Goal: Obtain resource: Obtain resource

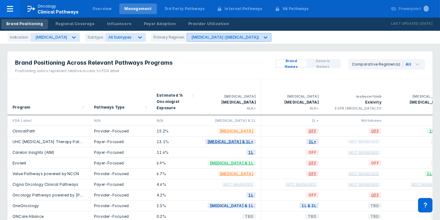
click at [262, 35] on icon at bounding box center [265, 37] width 6 height 6
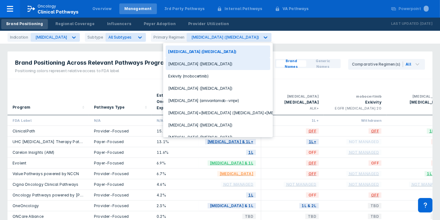
click at [189, 65] on div "[MEDICAL_DATA] ([MEDICAL_DATA])" at bounding box center [218, 64] width 105 height 12
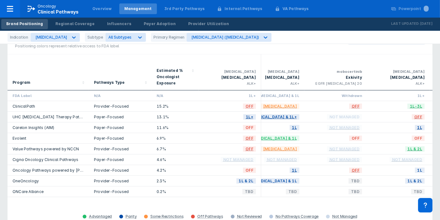
scroll to position [0, 19]
click at [417, 11] on div "Powerpoint" at bounding box center [414, 9] width 30 height 6
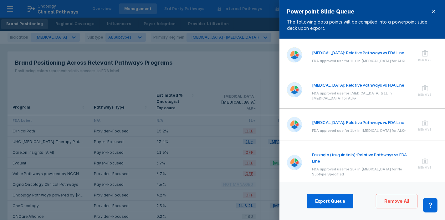
click at [434, 15] on span at bounding box center [434, 12] width 8 height 8
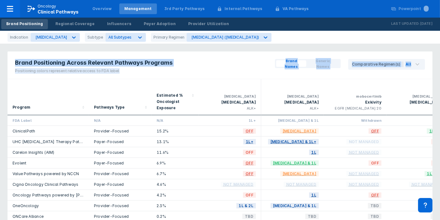
drag, startPoint x: 438, startPoint y: 34, endPoint x: 436, endPoint y: 70, distance: 36.0
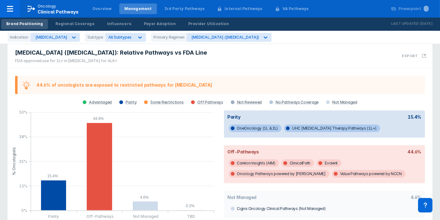
scroll to position [235, 0]
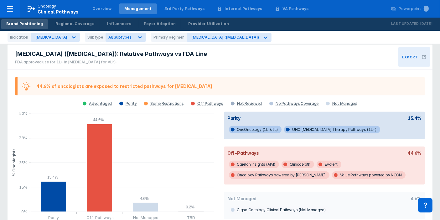
click at [424, 48] on button "Export" at bounding box center [414, 57] width 32 height 20
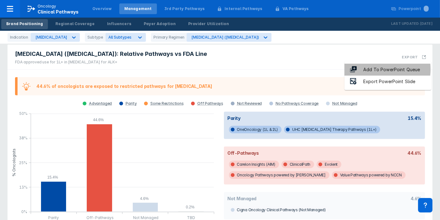
click at [375, 69] on div "Add To PowerPoint Queue" at bounding box center [391, 69] width 69 height 7
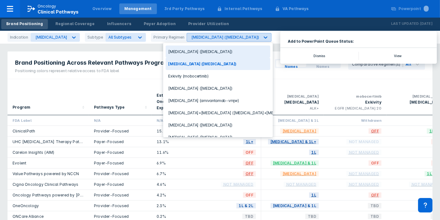
click at [262, 40] on icon at bounding box center [265, 37] width 6 height 6
click at [190, 53] on div "[MEDICAL_DATA] ([MEDICAL_DATA])" at bounding box center [218, 51] width 105 height 12
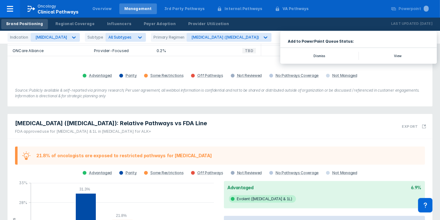
scroll to position [168, 0]
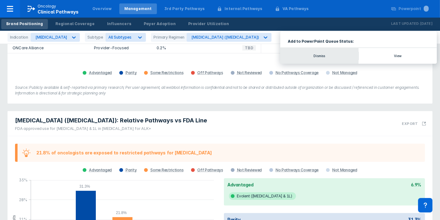
click at [315, 52] on button "Dismiss" at bounding box center [319, 56] width 78 height 16
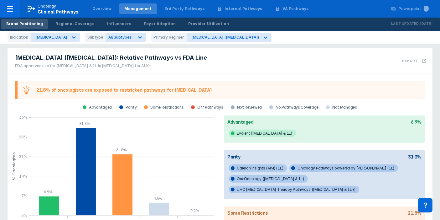
scroll to position [230, 0]
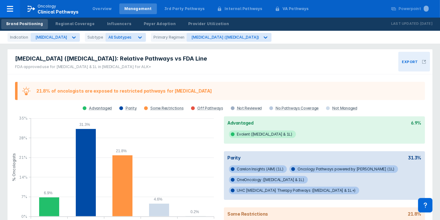
click at [421, 54] on button "Export" at bounding box center [414, 62] width 32 height 20
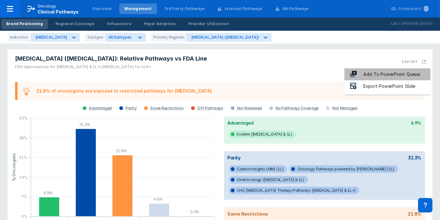
click at [370, 75] on div "Add To PowerPoint Queue" at bounding box center [391, 74] width 69 height 7
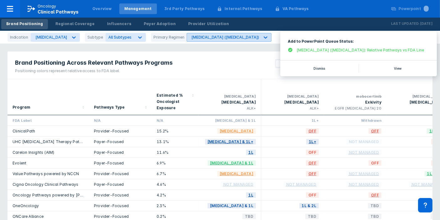
click at [193, 35] on div "[MEDICAL_DATA] ([MEDICAL_DATA])" at bounding box center [225, 37] width 68 height 5
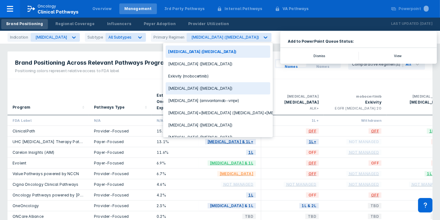
click at [191, 88] on div "[MEDICAL_DATA] ([MEDICAL_DATA])" at bounding box center [218, 88] width 105 height 12
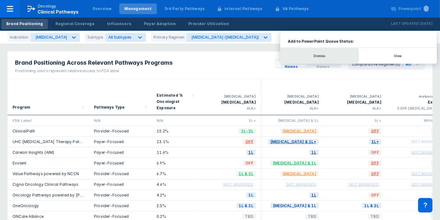
click at [329, 54] on button "Dismiss" at bounding box center [319, 56] width 78 height 16
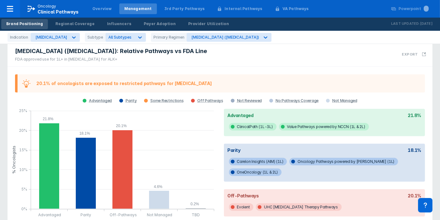
scroll to position [225, 0]
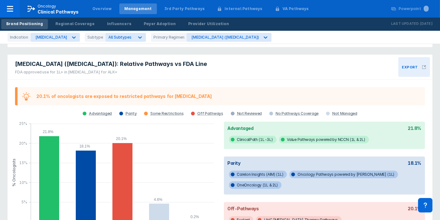
click at [421, 65] on button "Export" at bounding box center [414, 67] width 32 height 20
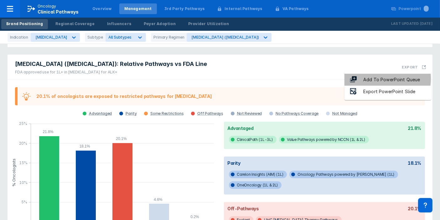
click at [377, 79] on div "Add To PowerPoint Queue" at bounding box center [391, 79] width 69 height 7
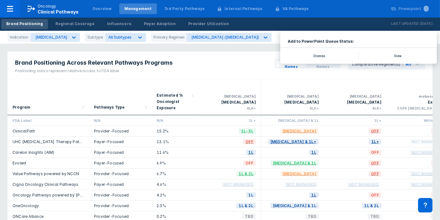
click at [273, 19] on div "Brand Positioning Regional Coverage Influencers Payer Adoption Provider Utiliza…" at bounding box center [220, 24] width 440 height 13
click at [208, 22] on div "Provider Utilization" at bounding box center [208, 24] width 41 height 6
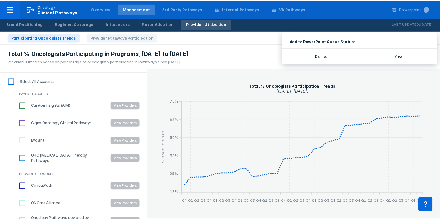
scroll to position [95, 0]
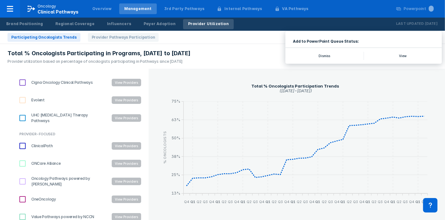
click at [24, 118] on input "UHC [MEDICAL_DATA] Therapy Pathways" at bounding box center [22, 117] width 11 height 11
checkbox input "true"
click at [26, 125] on div "UHC [MEDICAL_DATA] Therapy Pathways View Providers" at bounding box center [79, 118] width 137 height 18
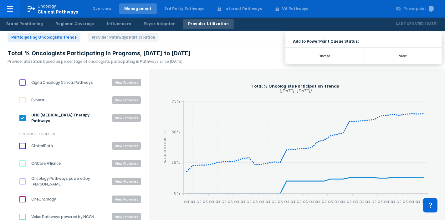
click at [118, 117] on button "View Providers" at bounding box center [126, 118] width 29 height 8
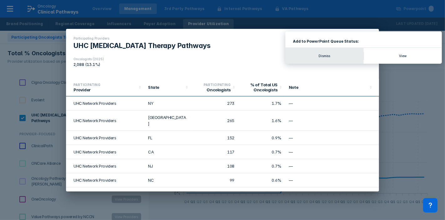
click at [333, 56] on button "Dismiss" at bounding box center [325, 56] width 78 height 16
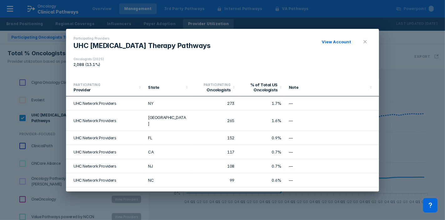
click at [340, 40] on link "View Account" at bounding box center [336, 41] width 29 height 5
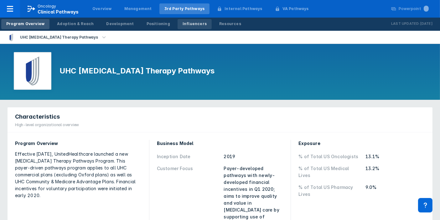
click at [187, 23] on div "Influencers" at bounding box center [195, 24] width 24 height 6
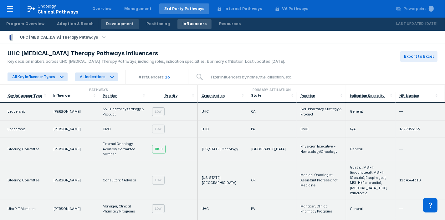
click at [116, 26] on div "Development" at bounding box center [120, 24] width 28 height 6
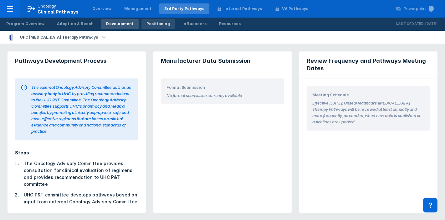
click at [158, 23] on div "Positioning" at bounding box center [158, 24] width 23 height 6
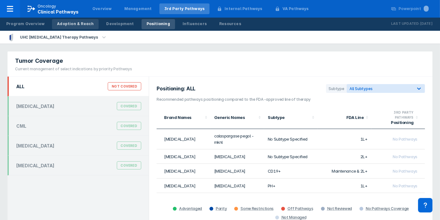
click at [90, 23] on link "Adoption & Reach" at bounding box center [75, 24] width 47 height 10
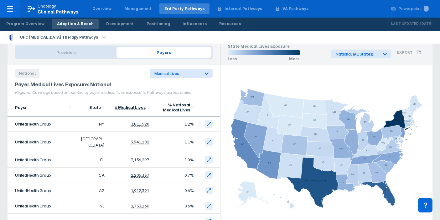
scroll to position [13, 0]
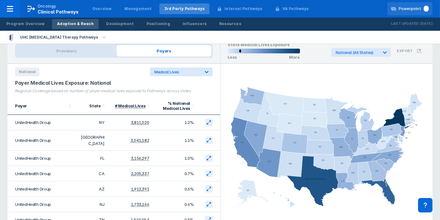
click at [411, 9] on div "Powerpoint" at bounding box center [414, 9] width 30 height 6
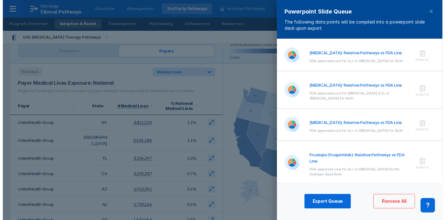
scroll to position [0, 0]
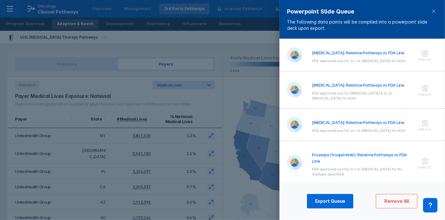
click at [359, 56] on div "[MEDICAL_DATA]: Relative Pathways vs FDA Line FDA approved use for 1L+ in [MEDI…" at bounding box center [362, 54] width 101 height 17
click at [309, 52] on div at bounding box center [299, 54] width 25 height 17
click at [321, 52] on h4 "[MEDICAL_DATA]: Relative Pathways vs FDA Line" at bounding box center [362, 52] width 101 height 6
click at [297, 54] on img at bounding box center [294, 54] width 15 height 15
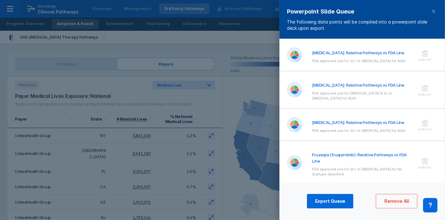
click at [336, 53] on h4 "[MEDICAL_DATA]: Relative Pathways vs FDA Line" at bounding box center [362, 52] width 101 height 6
click at [440, 111] on div "[MEDICAL_DATA]: Relative Pathways vs FDA Line FDA approved use for 1L+ in [MEDI…" at bounding box center [363, 124] width 166 height 32
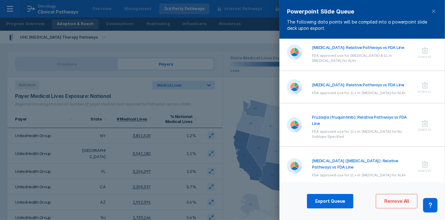
scroll to position [41, 0]
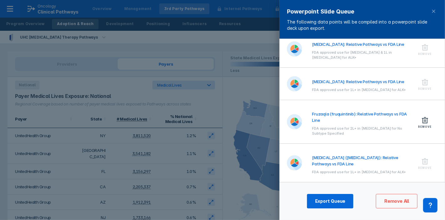
click at [422, 117] on icon at bounding box center [425, 120] width 6 height 6
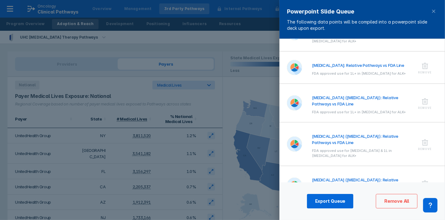
scroll to position [49, 0]
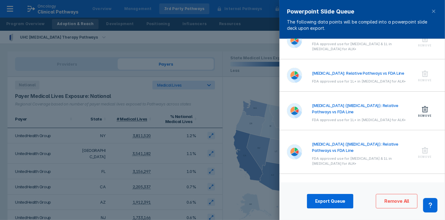
click at [423, 105] on icon at bounding box center [425, 109] width 8 height 8
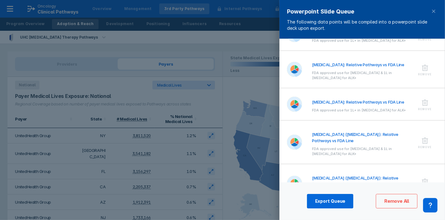
scroll to position [50, 0]
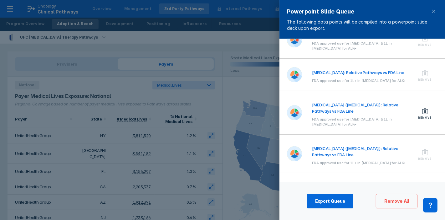
click at [423, 112] on div "Remove" at bounding box center [425, 112] width 25 height 28
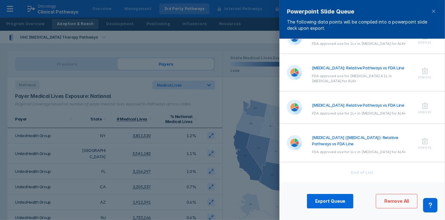
scroll to position [11, 0]
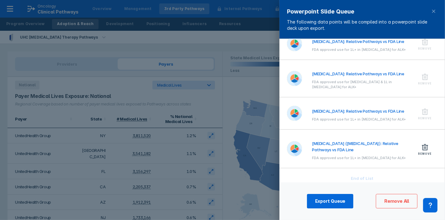
click at [419, 146] on div "Remove" at bounding box center [425, 148] width 25 height 23
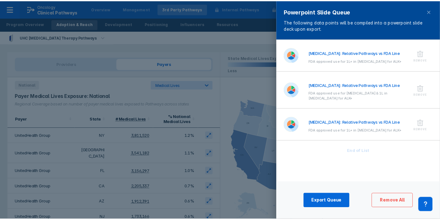
scroll to position [0, 0]
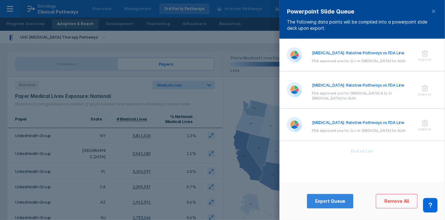
click at [322, 198] on button "Export Queue" at bounding box center [330, 201] width 47 height 14
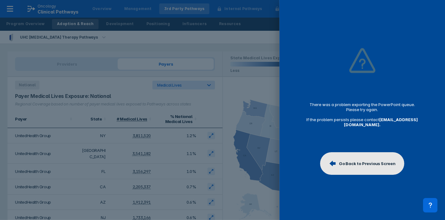
click at [348, 167] on button "Go Back to Previous Screen" at bounding box center [362, 163] width 84 height 23
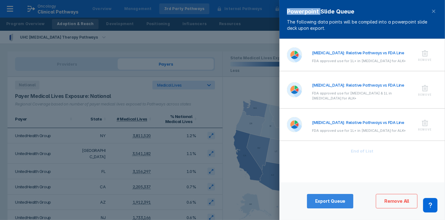
click at [339, 203] on span "Export Queue" at bounding box center [330, 201] width 30 height 6
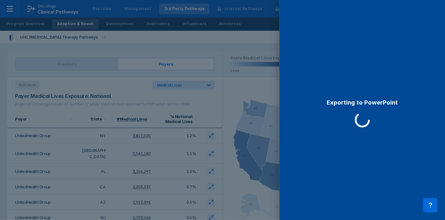
click at [339, 203] on div "Exporting to PowerPoint" at bounding box center [363, 110] width 166 height 220
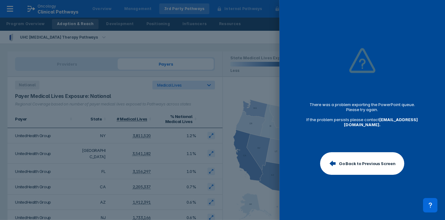
click at [384, 148] on div "There was a problem exporting the PowerPoint queue. Please try again. If the pr…" at bounding box center [363, 110] width 166 height 220
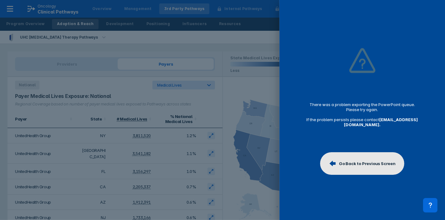
click at [380, 159] on button "Go Back to Previous Screen" at bounding box center [362, 163] width 84 height 23
click at [380, 159] on div "[MEDICAL_DATA]: Relative Pathways vs FDA Line FDA approved use for 1L+ in [MEDI…" at bounding box center [363, 110] width 166 height 143
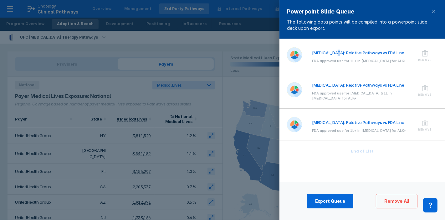
drag, startPoint x: 333, startPoint y: 51, endPoint x: 336, endPoint y: 42, distance: 9.3
click at [336, 42] on div "[MEDICAL_DATA]: Relative Pathways vs FDA Line FDA approved use for 1L+ in [MEDI…" at bounding box center [363, 55] width 166 height 32
click at [436, 8] on span at bounding box center [434, 12] width 8 height 8
click at [436, 8] on div "Powerpoint Slide Queue The following data points will be compiled into a powerp…" at bounding box center [363, 19] width 166 height 39
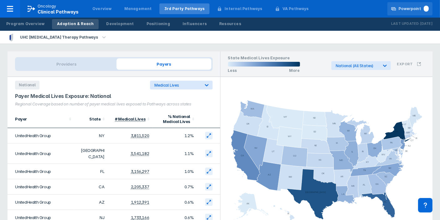
click at [411, 7] on div "Powerpoint" at bounding box center [414, 9] width 30 height 6
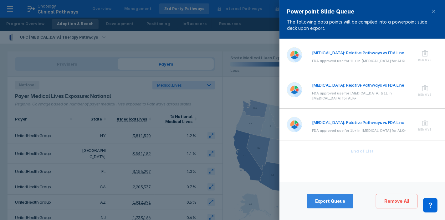
click at [337, 203] on span "Export Queue" at bounding box center [330, 201] width 30 height 6
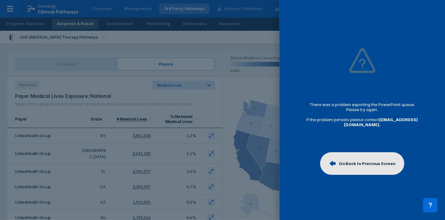
click at [364, 158] on button "Go Back to Previous Screen" at bounding box center [362, 163] width 84 height 23
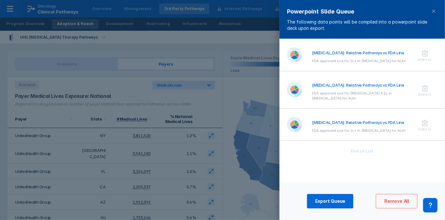
click at [365, 54] on h4 "[MEDICAL_DATA]: Relative Pathways vs FDA Line" at bounding box center [362, 52] width 101 height 6
click at [433, 11] on icon at bounding box center [433, 11] width 5 height 5
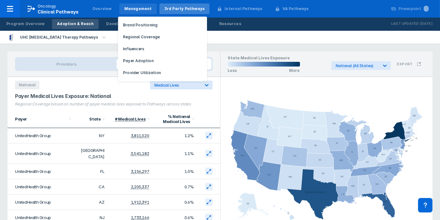
click at [131, 10] on div "Management" at bounding box center [138, 9] width 28 height 6
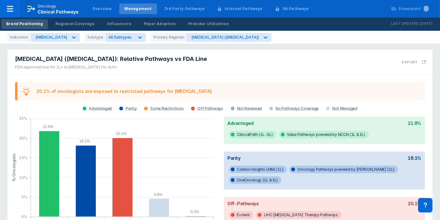
scroll to position [232, 0]
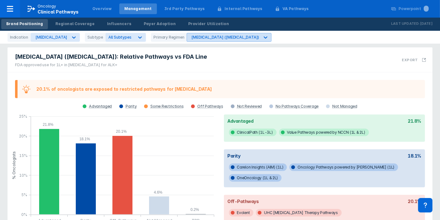
click at [199, 39] on div "[MEDICAL_DATA] ([MEDICAL_DATA])" at bounding box center [223, 37] width 73 height 8
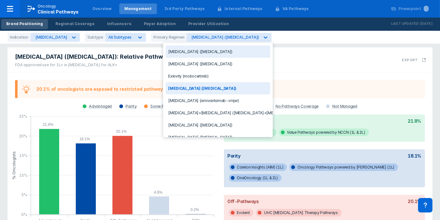
click at [189, 49] on div "[MEDICAL_DATA] ([MEDICAL_DATA])" at bounding box center [218, 51] width 105 height 12
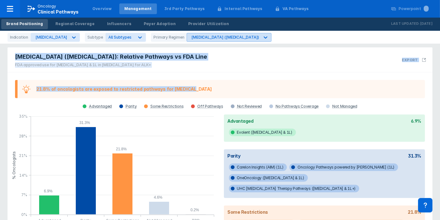
drag, startPoint x: 191, startPoint y: 68, endPoint x: 207, endPoint y: 32, distance: 39.8
click at [207, 32] on div "Indication [MEDICAL_DATA] Subtype All Subtypes Primary Regimen [MEDICAL_DATA] (…" at bounding box center [220, 42] width 440 height 549
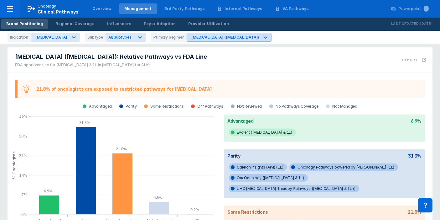
click at [264, 37] on icon at bounding box center [266, 37] width 4 height 2
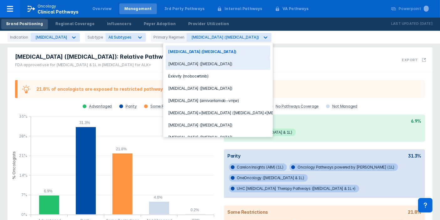
click at [187, 63] on div "[MEDICAL_DATA] ([MEDICAL_DATA])" at bounding box center [218, 64] width 105 height 12
